Goal: Check status: Check status

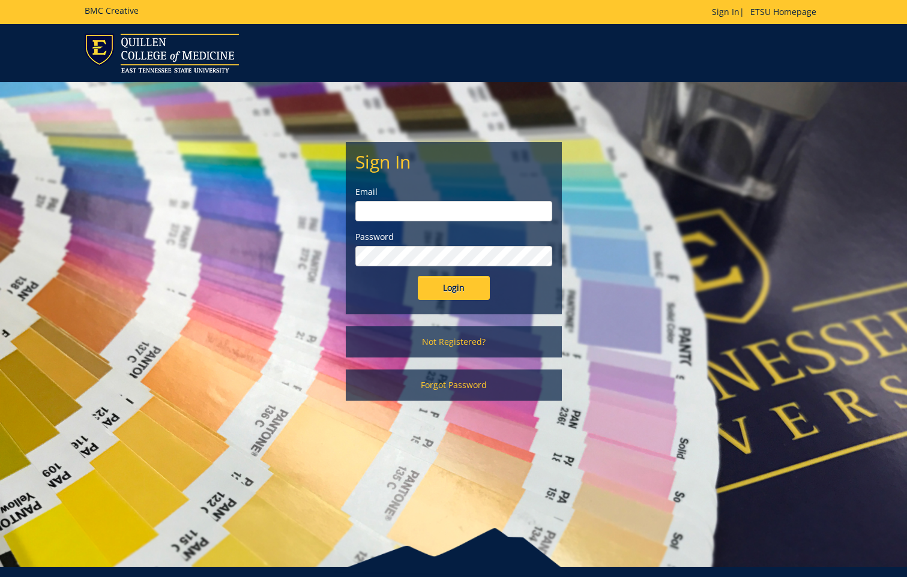
type input "[EMAIL_ADDRESS][DOMAIN_NAME]"
click at [461, 292] on input "Login" at bounding box center [454, 288] width 72 height 24
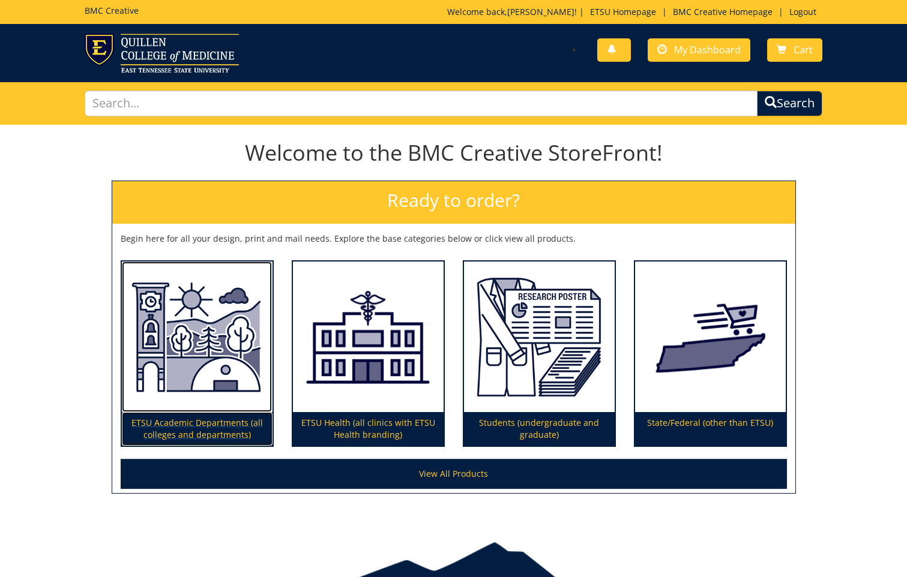
click at [179, 347] on img at bounding box center [197, 337] width 151 height 151
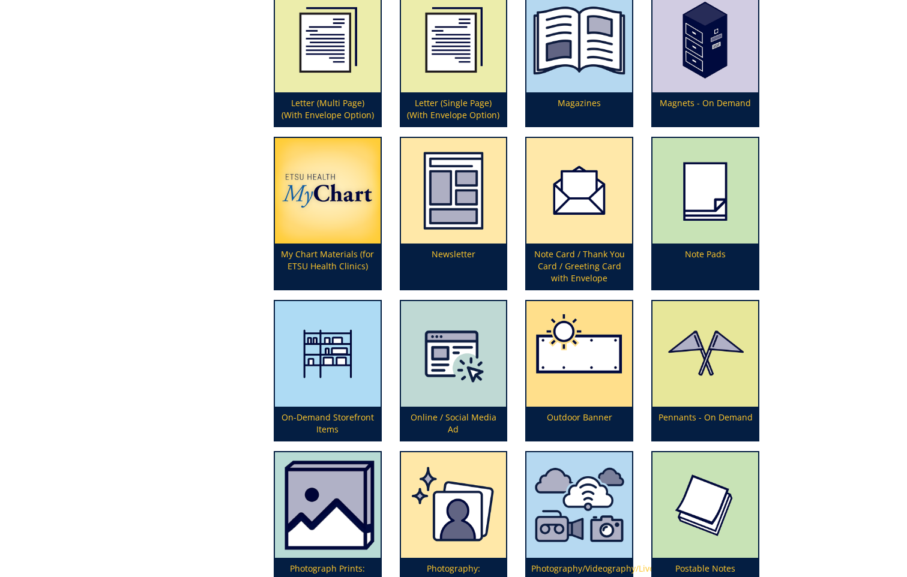
scroll to position [2220, 0]
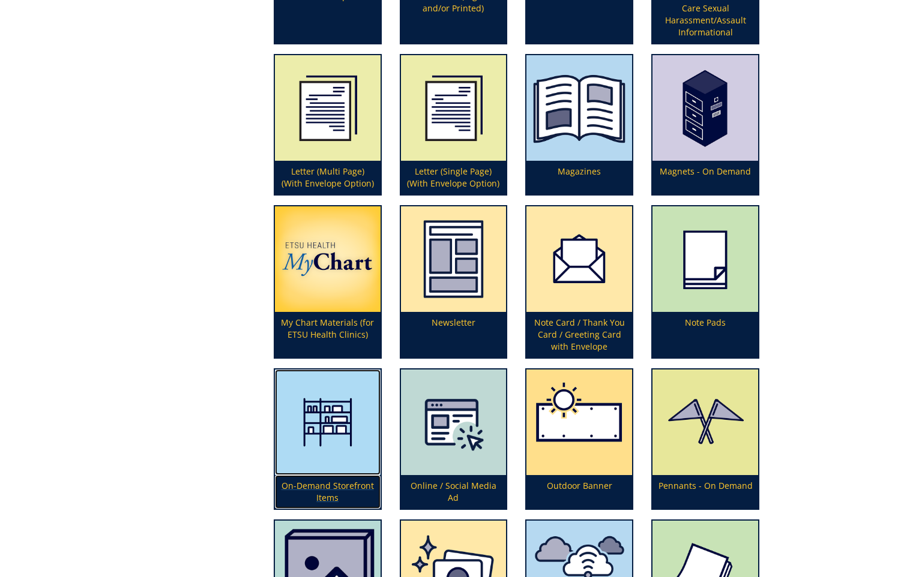
click at [313, 436] on img at bounding box center [328, 423] width 106 height 106
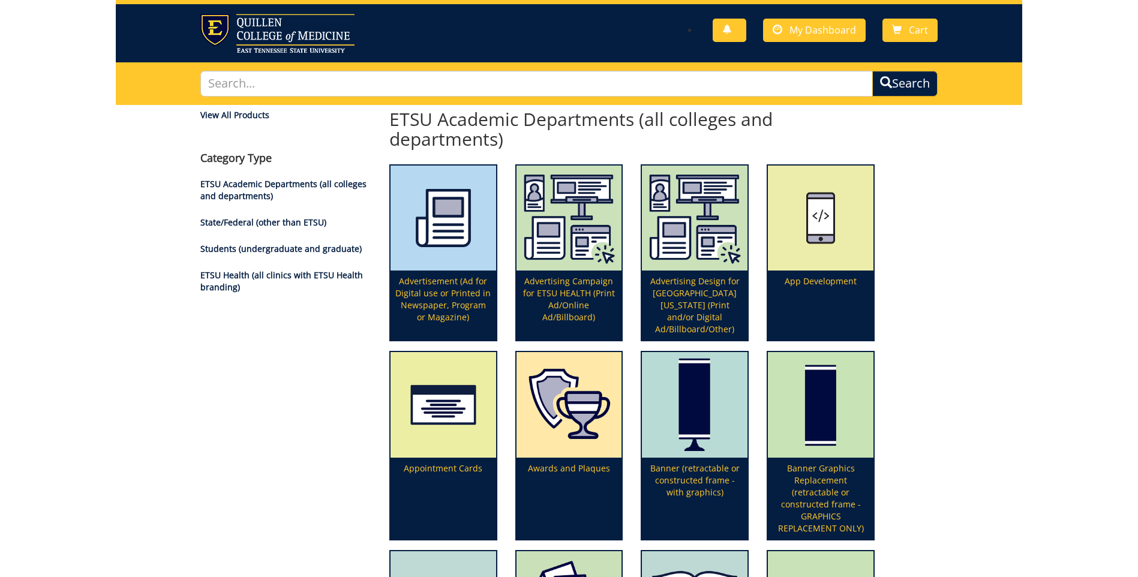
scroll to position [0, 0]
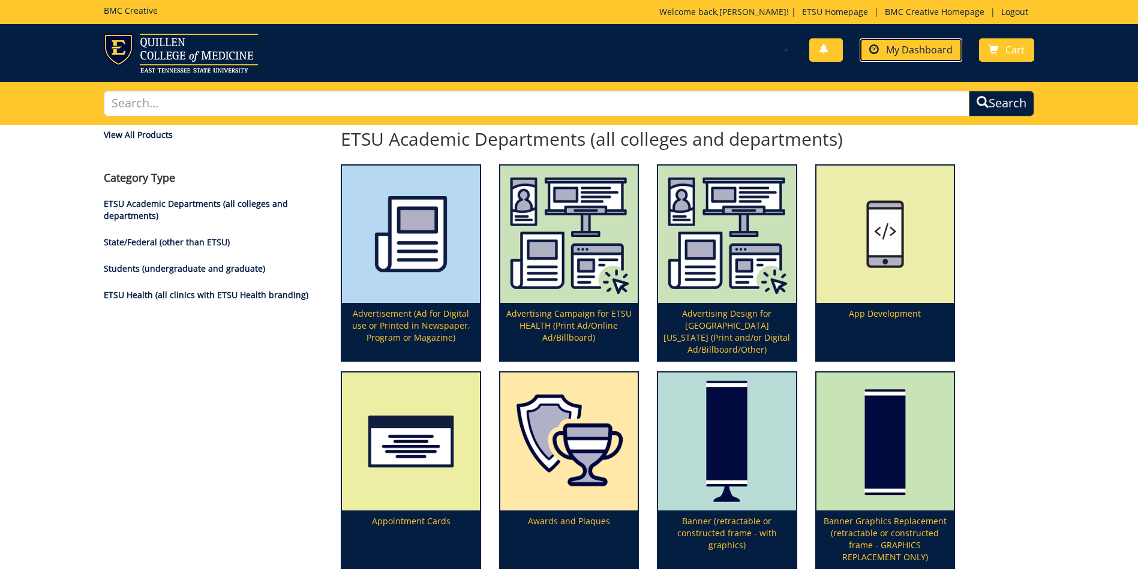
click at [906, 43] on span "My Dashboard" at bounding box center [919, 49] width 67 height 13
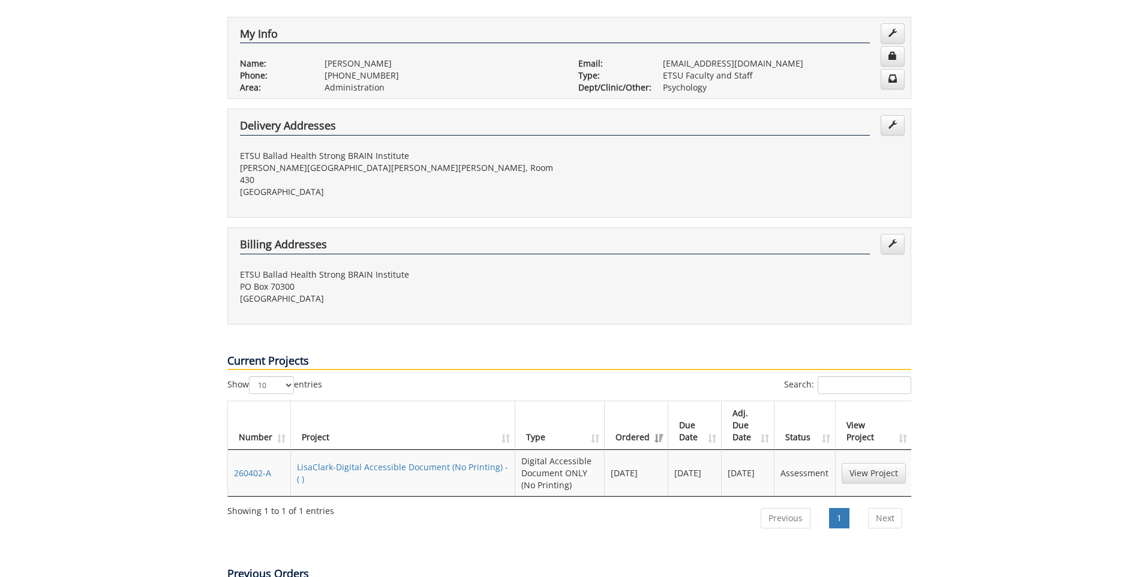
scroll to position [300, 0]
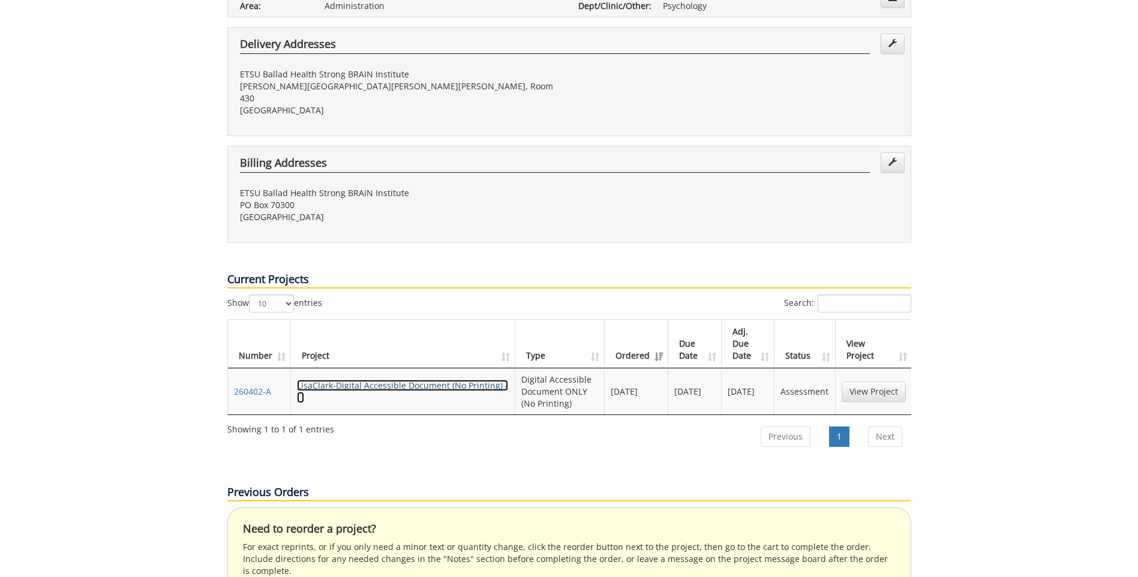
click at [388, 380] on link "LisaClark-Digital Accessible Document (No Printing) - ( )" at bounding box center [402, 391] width 211 height 23
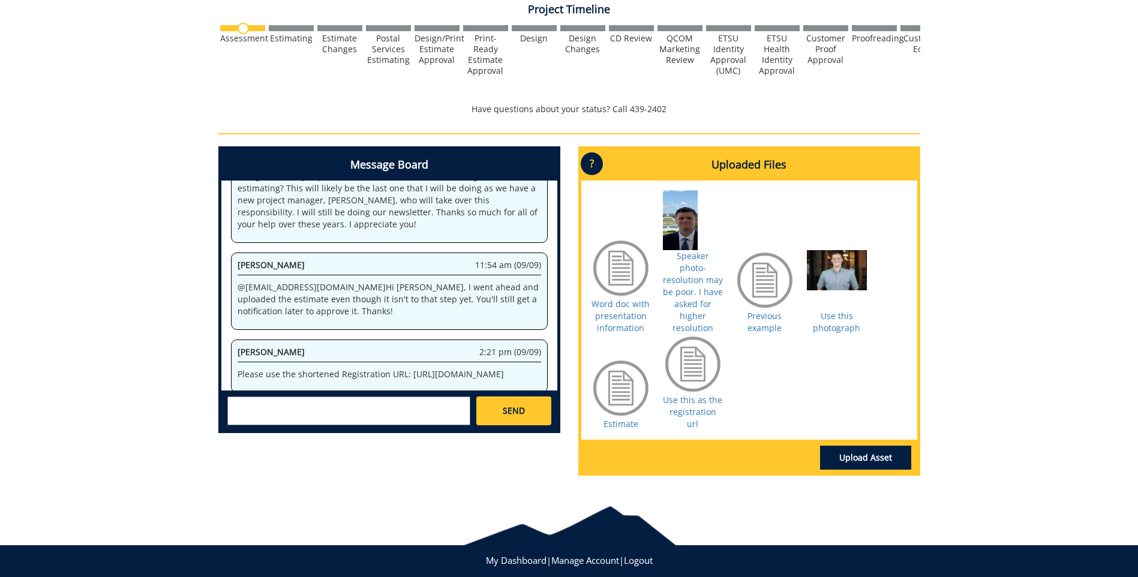
scroll to position [319, 0]
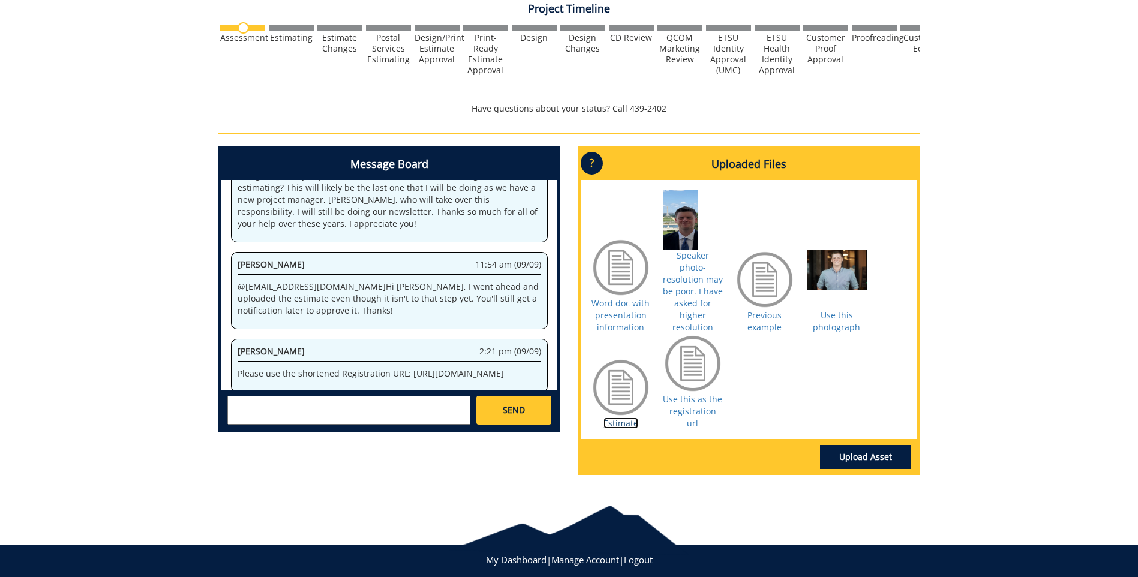
click at [607, 418] on link "Estimate" at bounding box center [621, 423] width 35 height 11
